Goal: Find specific page/section: Find specific page/section

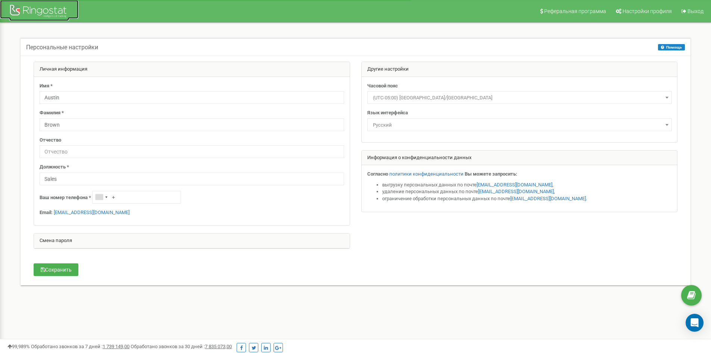
click at [46, 13] on div at bounding box center [39, 12] width 60 height 18
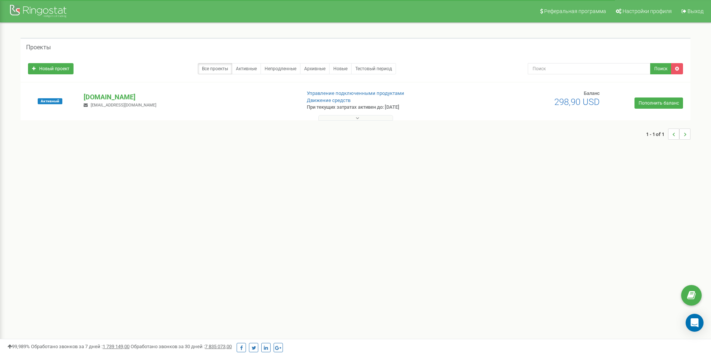
click at [330, 119] on button at bounding box center [355, 118] width 75 height 6
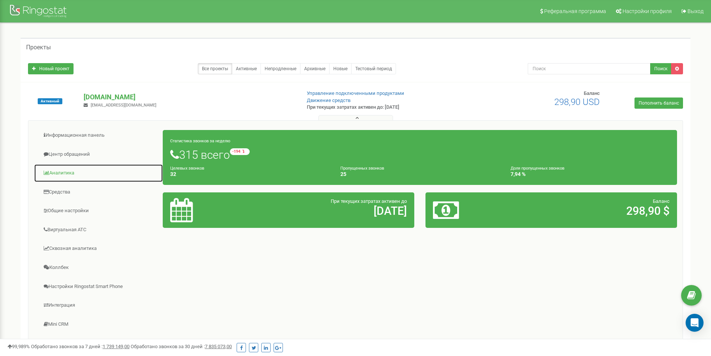
click at [65, 172] on link "Аналитика" at bounding box center [98, 173] width 129 height 18
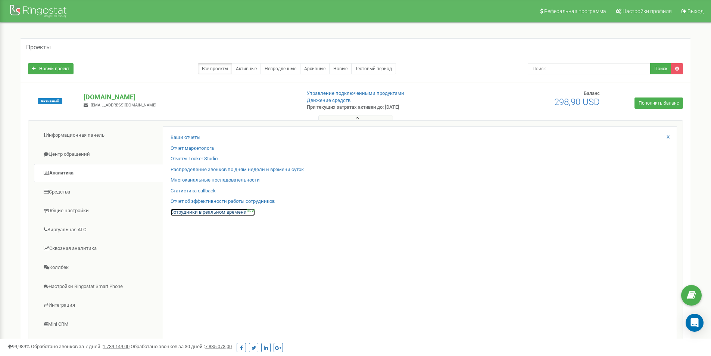
click at [239, 211] on link "Сотрудники в реальном времени NEW" at bounding box center [213, 212] width 84 height 7
